Goal: Task Accomplishment & Management: Use online tool/utility

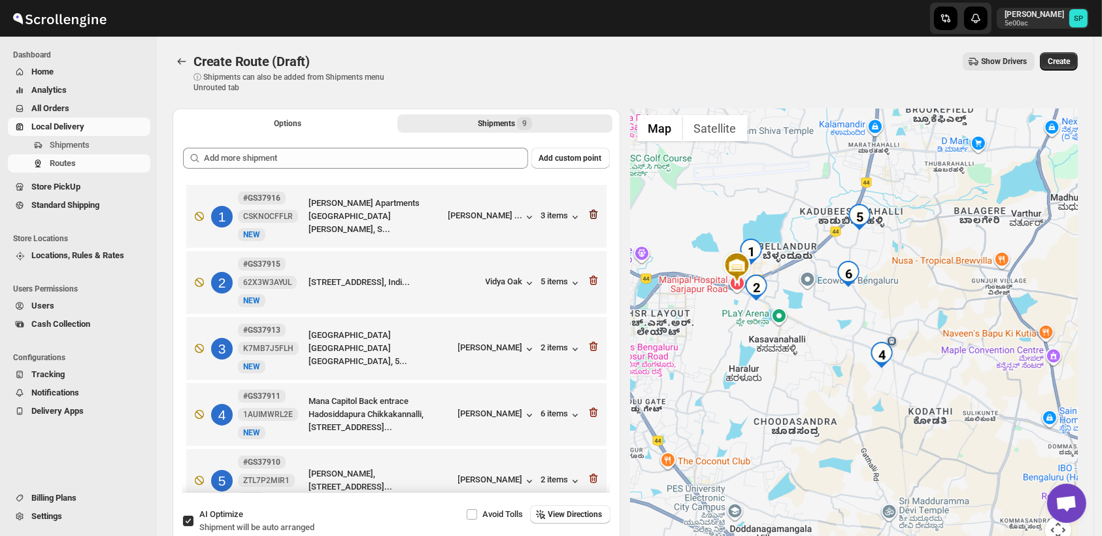
click at [587, 210] on icon "button" at bounding box center [593, 214] width 13 height 13
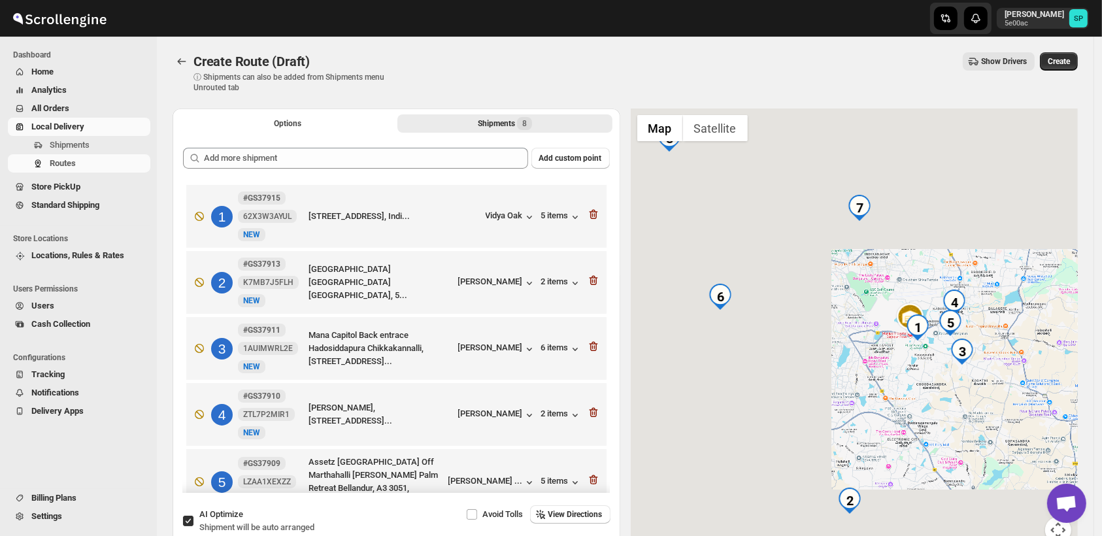
click at [587, 210] on icon "button" at bounding box center [593, 214] width 13 height 13
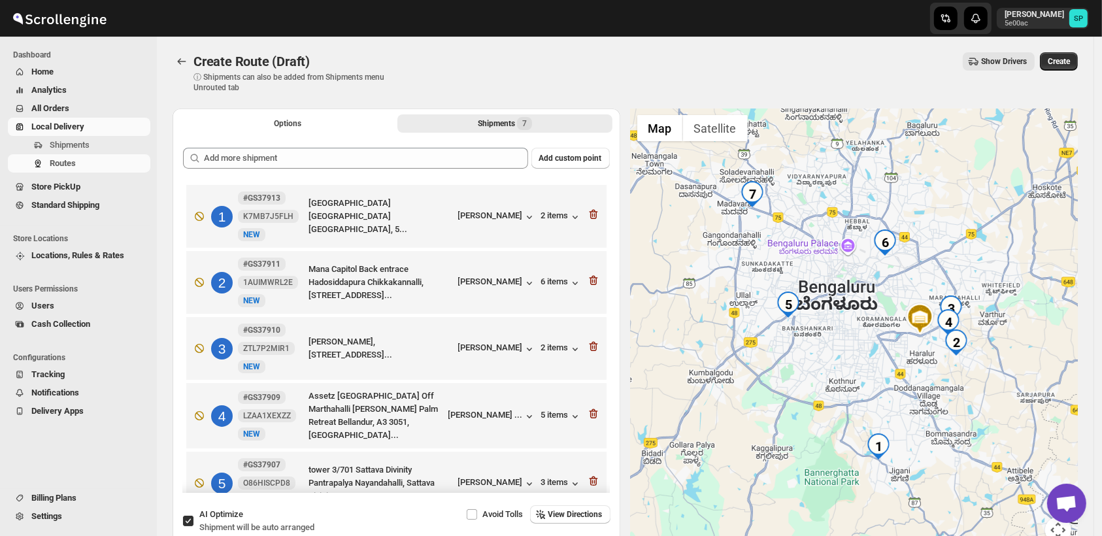
click at [587, 210] on icon "button" at bounding box center [593, 214] width 13 height 13
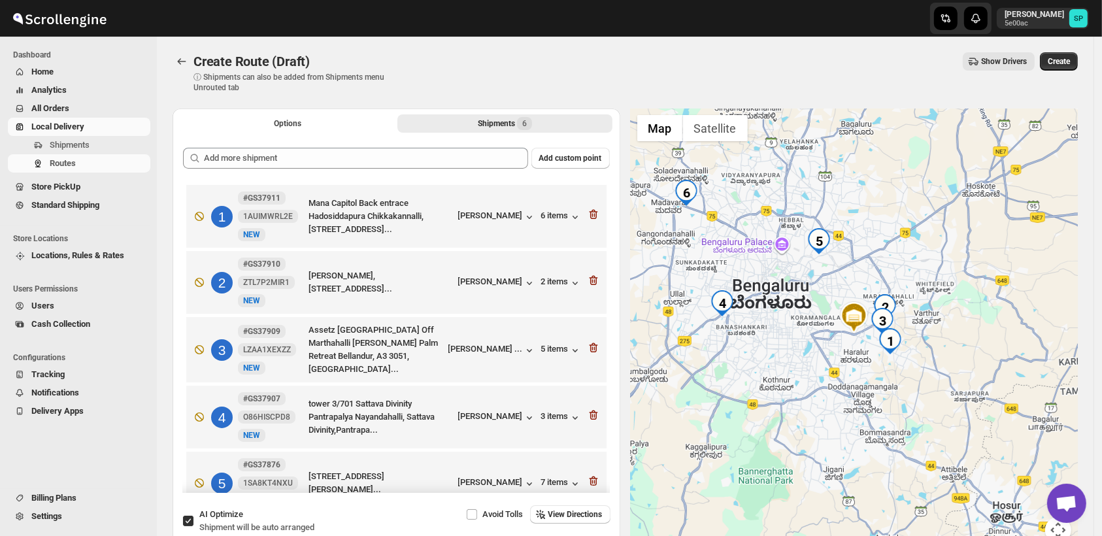
click at [587, 210] on icon "button" at bounding box center [593, 214] width 13 height 13
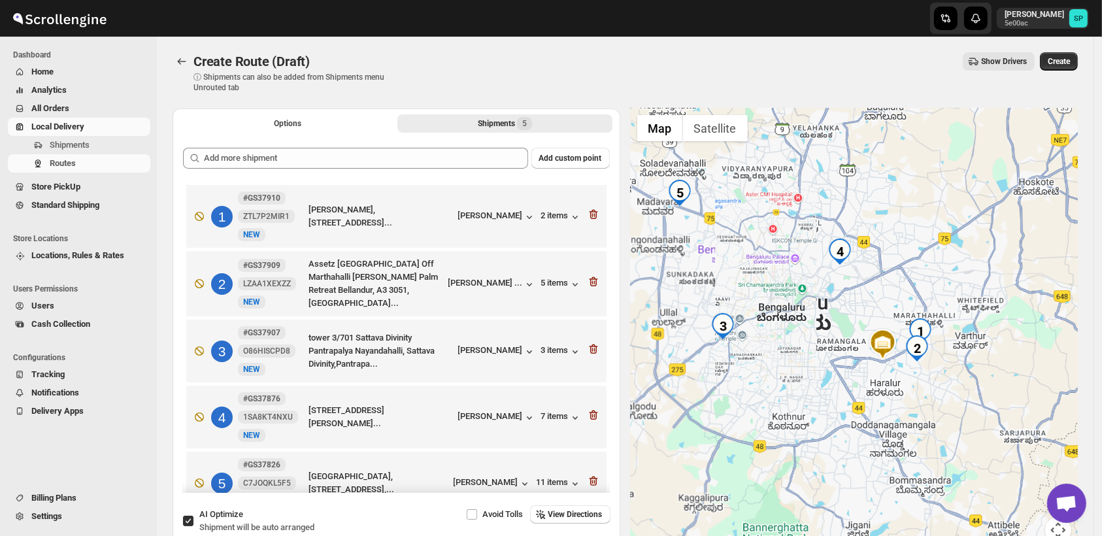
click at [587, 210] on icon "button" at bounding box center [593, 214] width 13 height 13
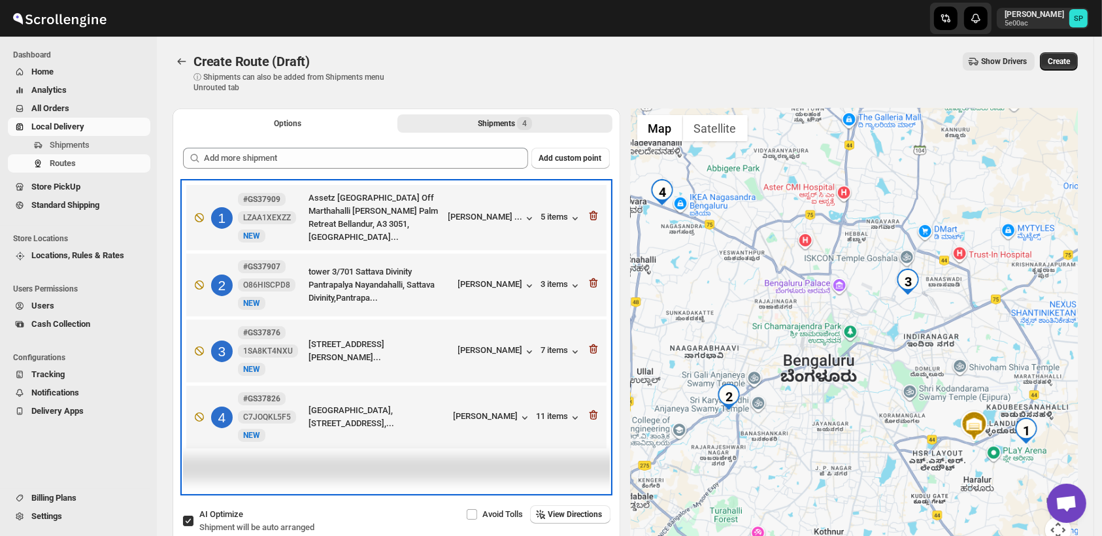
click at [587, 210] on div "1 #GS37909 LZAA1XEXZZ New NEW Assetz [GEOGRAPHIC_DATA] Off [GEOGRAPHIC_DATA] [P…" at bounding box center [394, 215] width 412 height 58
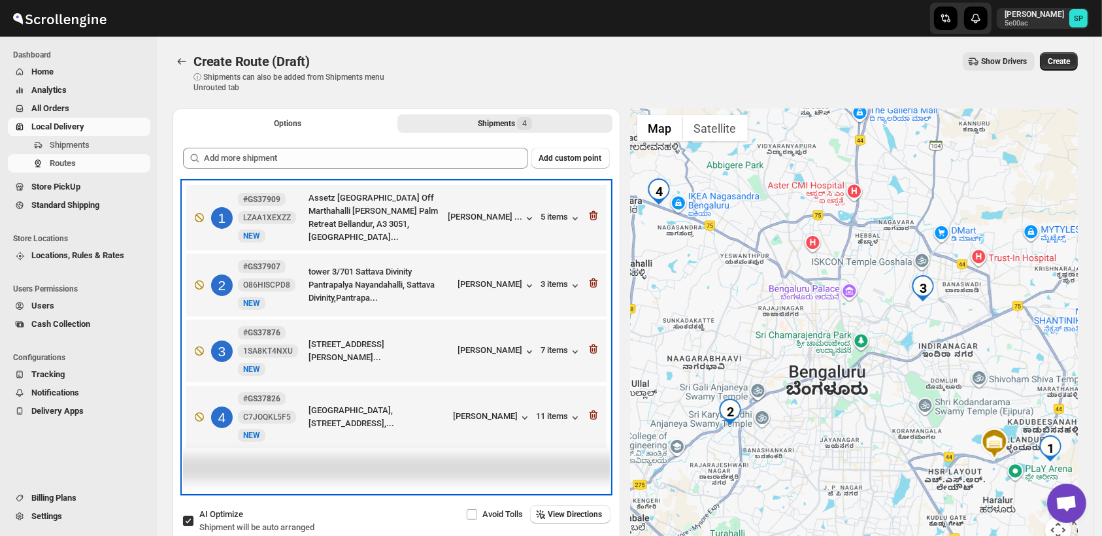
click at [587, 210] on div "1 #GS37909 LZAA1XEXZZ New NEW Assetz [GEOGRAPHIC_DATA] Off [GEOGRAPHIC_DATA] [P…" at bounding box center [394, 215] width 412 height 58
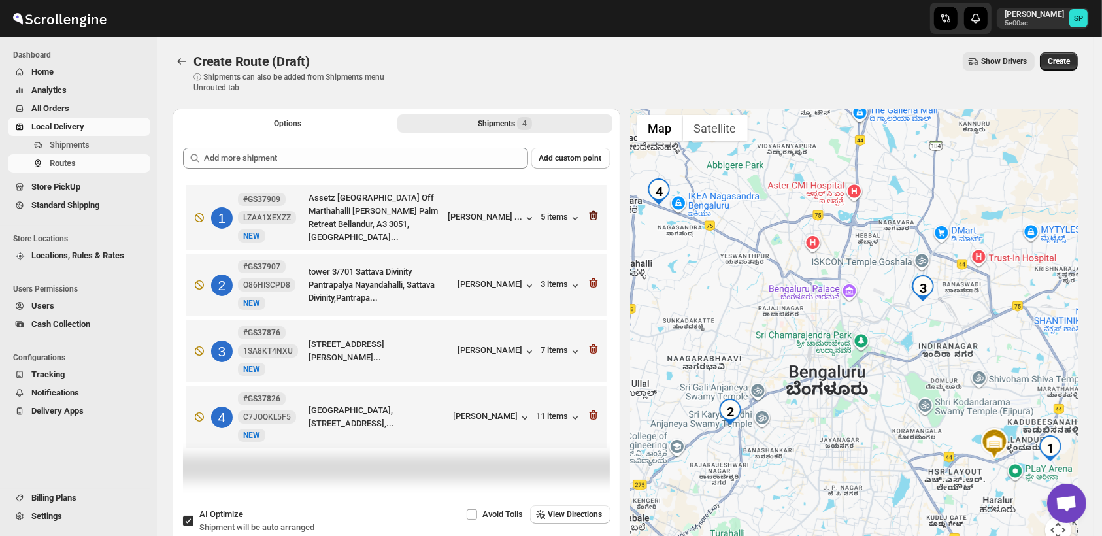
click at [595, 214] on icon "button" at bounding box center [593, 215] width 13 height 13
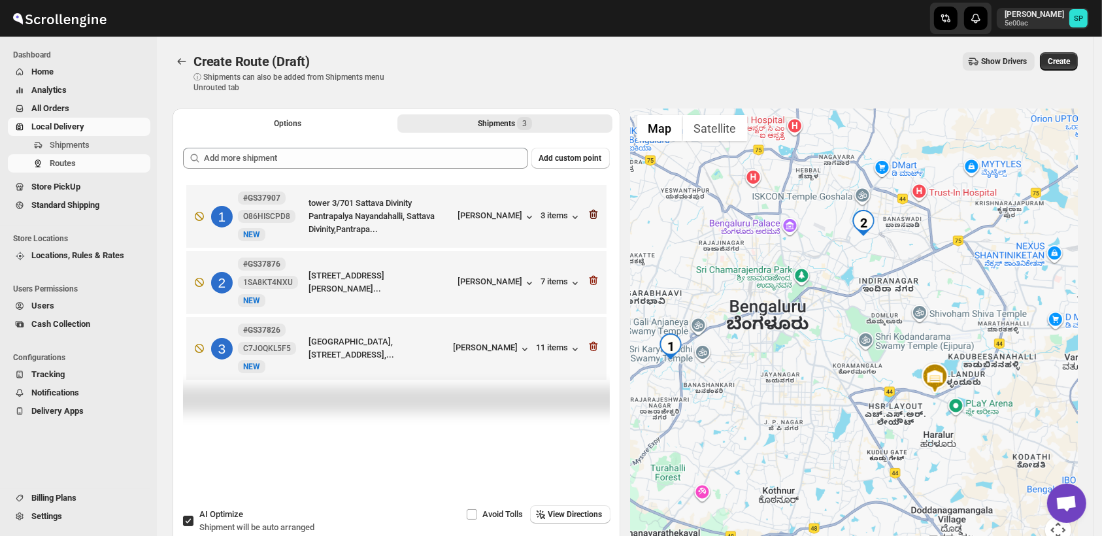
click at [595, 214] on icon "button" at bounding box center [593, 214] width 13 height 13
click at [595, 274] on icon "button" at bounding box center [593, 280] width 13 height 13
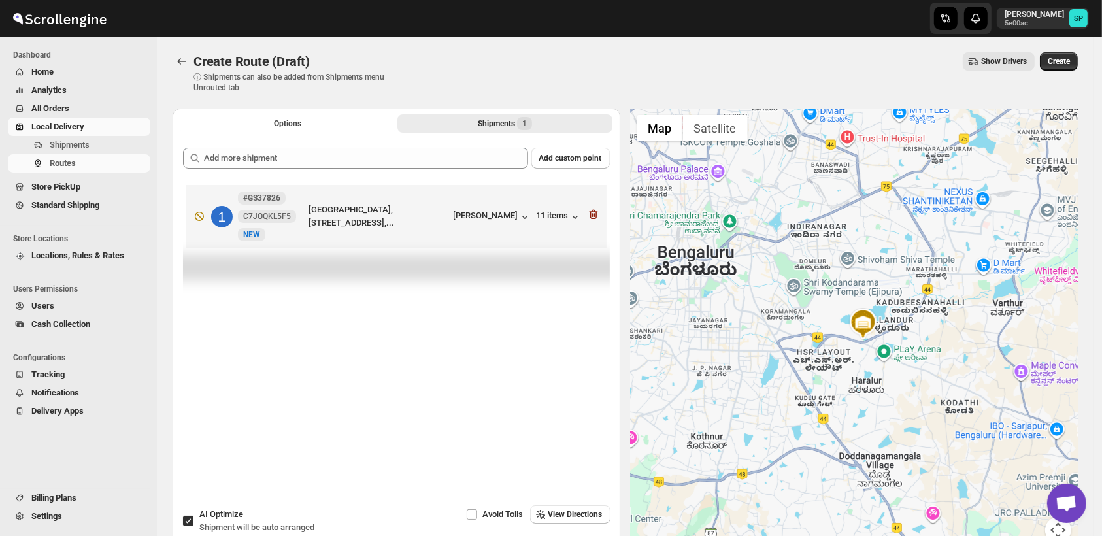
click at [595, 214] on icon "button" at bounding box center [593, 214] width 13 height 13
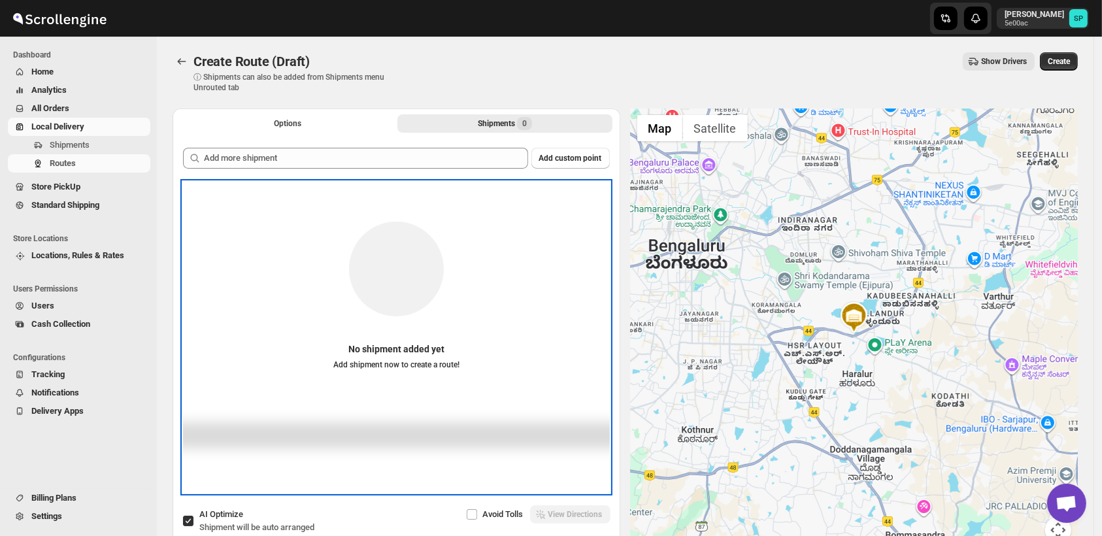
click at [595, 214] on div "No shipment added yet Add shipment now to create a route!" at bounding box center [396, 288] width 427 height 186
